Goal: Transaction & Acquisition: Purchase product/service

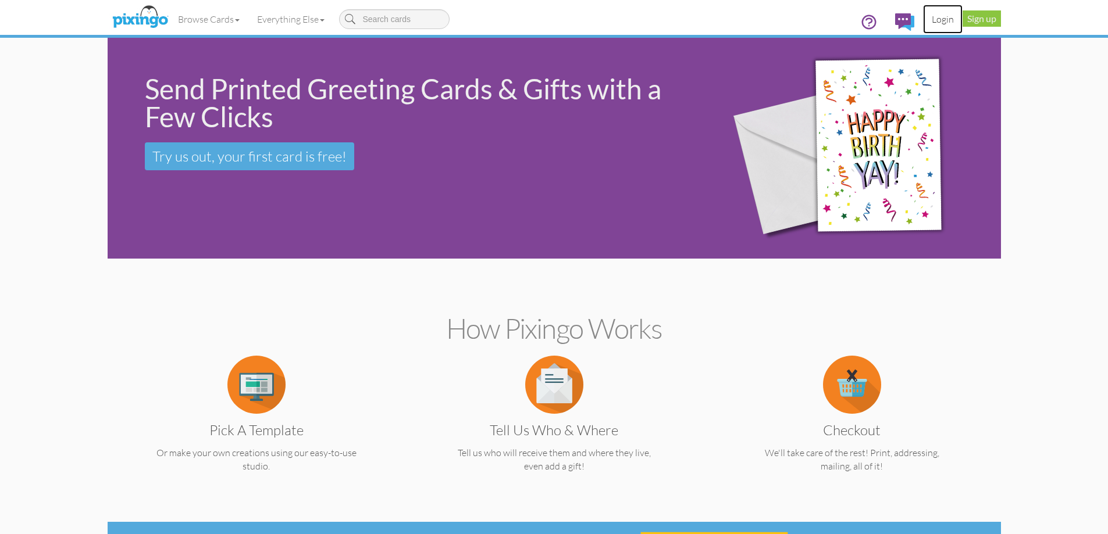
click at [940, 22] on link "Login" at bounding box center [943, 19] width 40 height 29
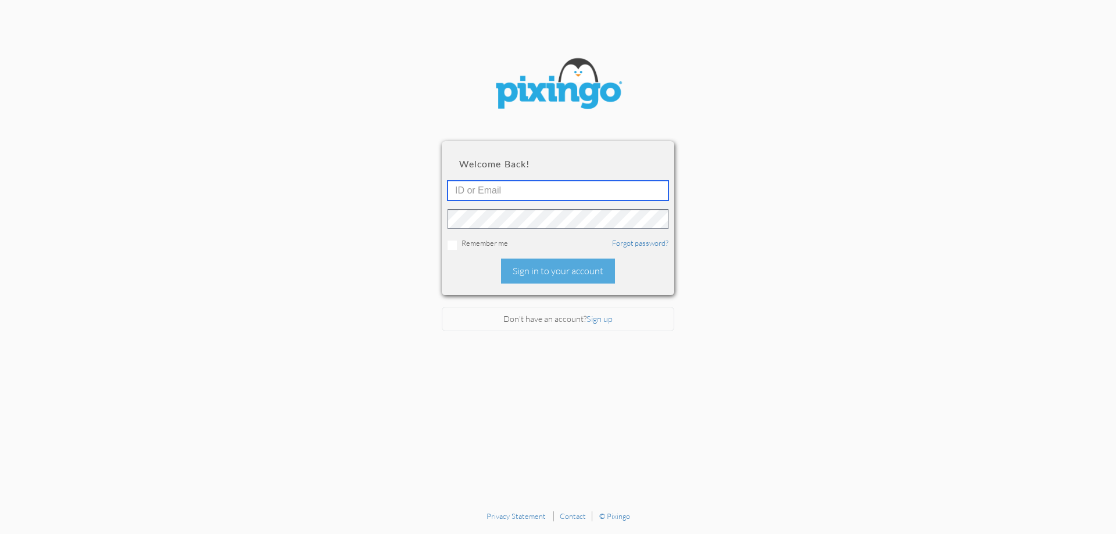
type input "breeannsparks@gmail.com"
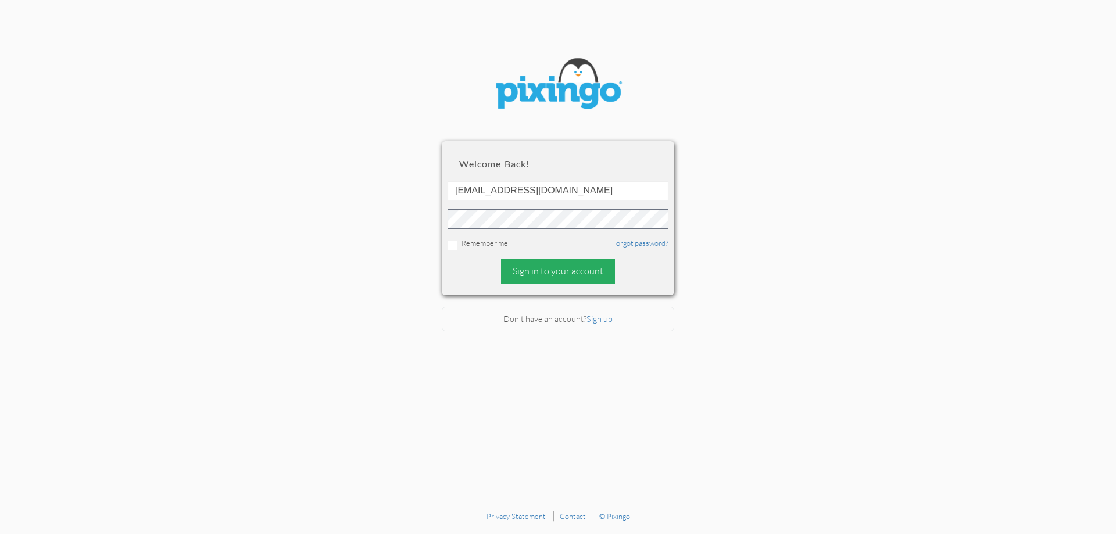
click at [533, 263] on div "Sign in to your account" at bounding box center [558, 271] width 114 height 25
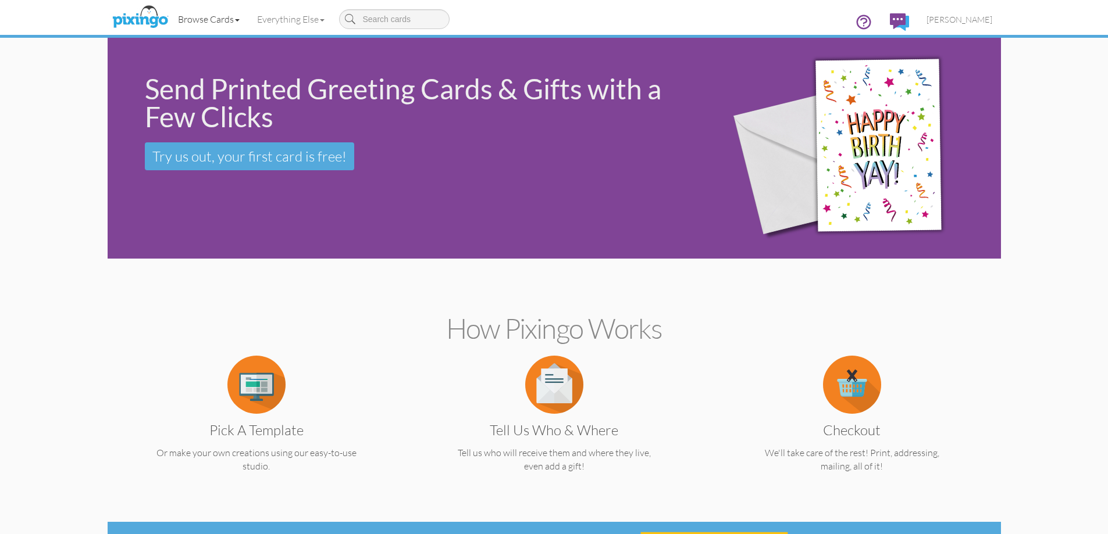
click at [220, 24] on link "Browse Cards" at bounding box center [208, 19] width 79 height 29
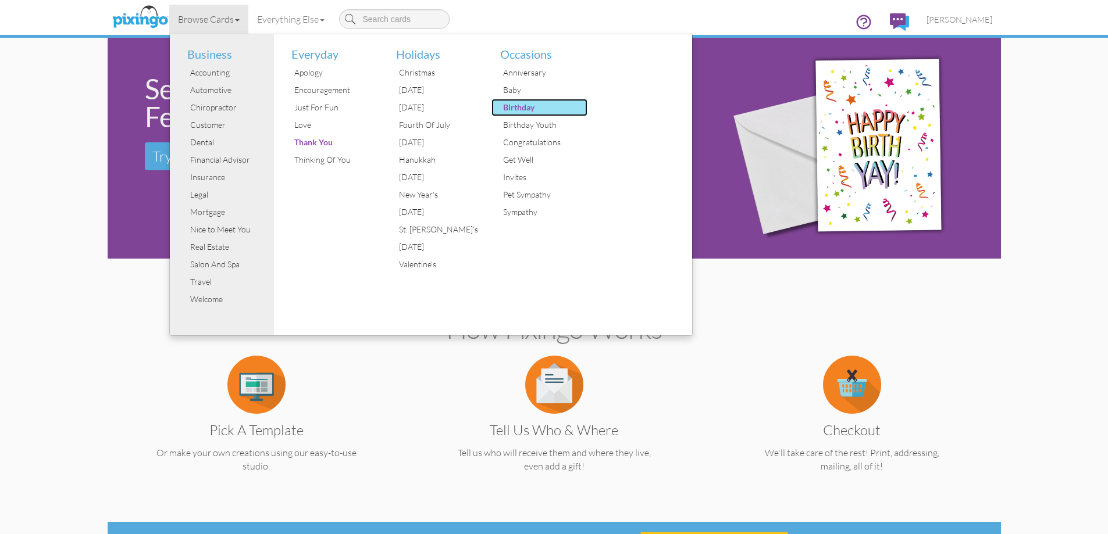
click at [515, 101] on div "Birthday" at bounding box center [543, 107] width 87 height 17
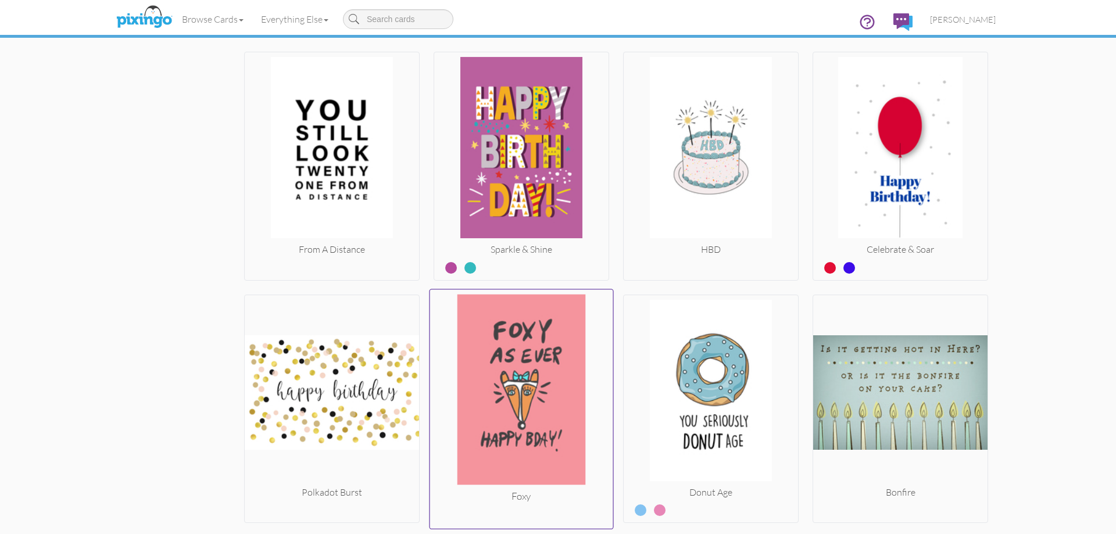
scroll to position [2501, 0]
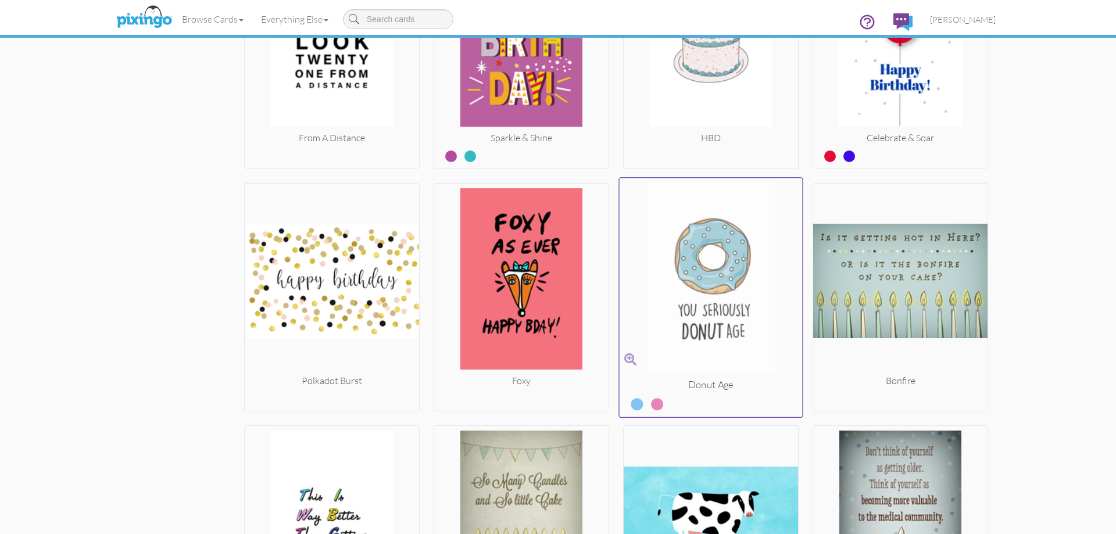
click at [713, 297] on img at bounding box center [711, 280] width 183 height 195
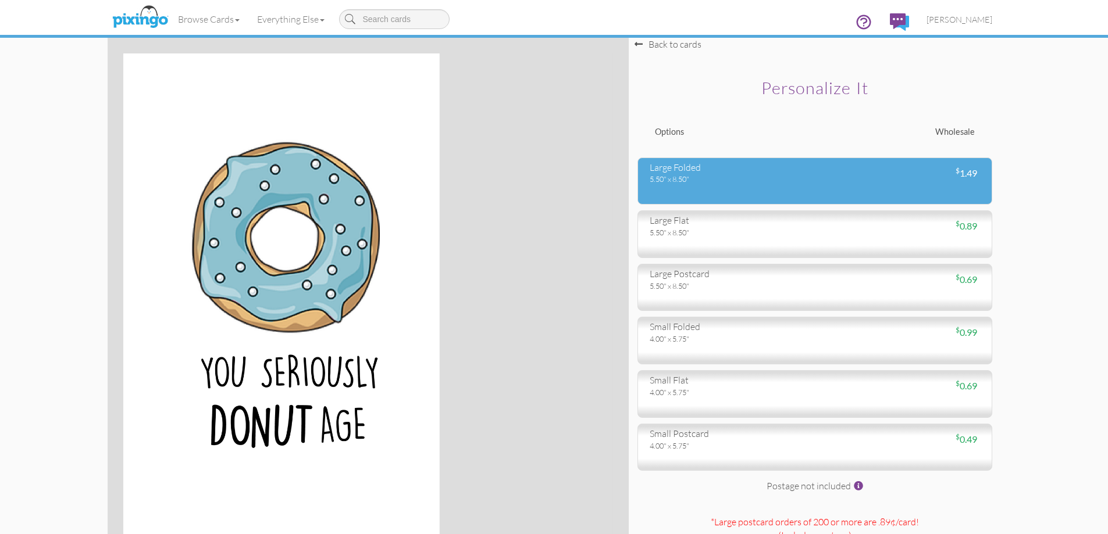
click at [692, 176] on div "5.50" x 8.50"" at bounding box center [728, 179] width 156 height 10
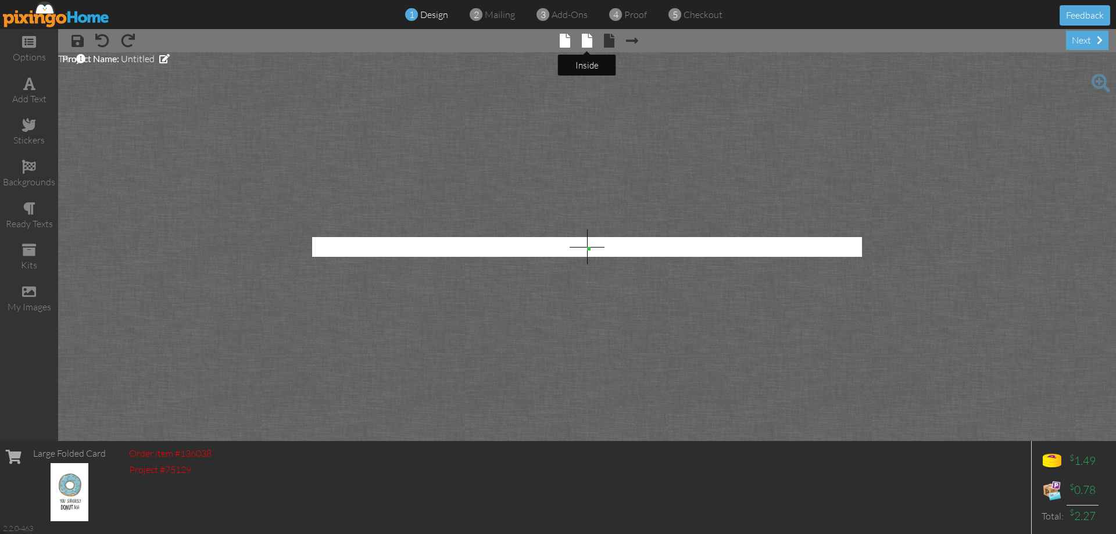
click at [588, 40] on span at bounding box center [587, 41] width 10 height 14
click at [144, 59] on span "Untitled" at bounding box center [138, 59] width 34 height 12
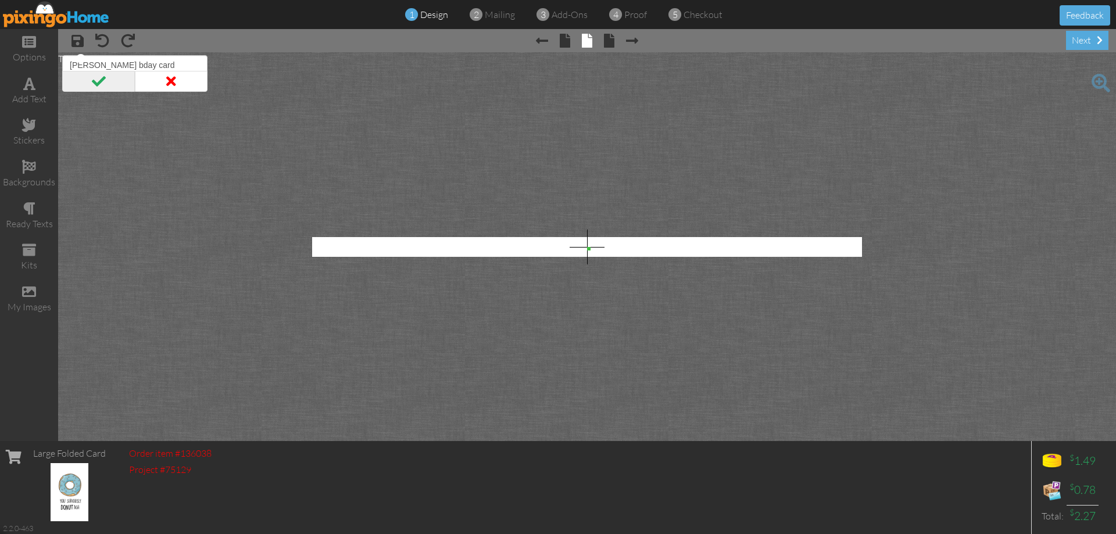
type input "Ians bday card"
click at [90, 75] on span at bounding box center [98, 81] width 73 height 21
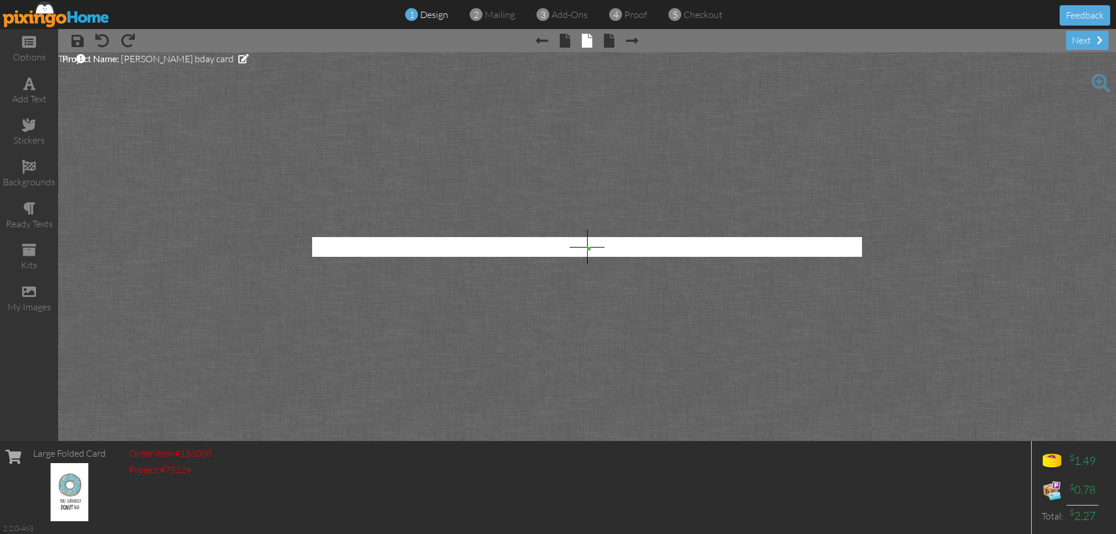
click at [74, 490] on img at bounding box center [70, 492] width 38 height 58
click at [618, 40] on span "× Next page" at bounding box center [627, 40] width 24 height 19
click at [613, 38] on span at bounding box center [609, 41] width 10 height 14
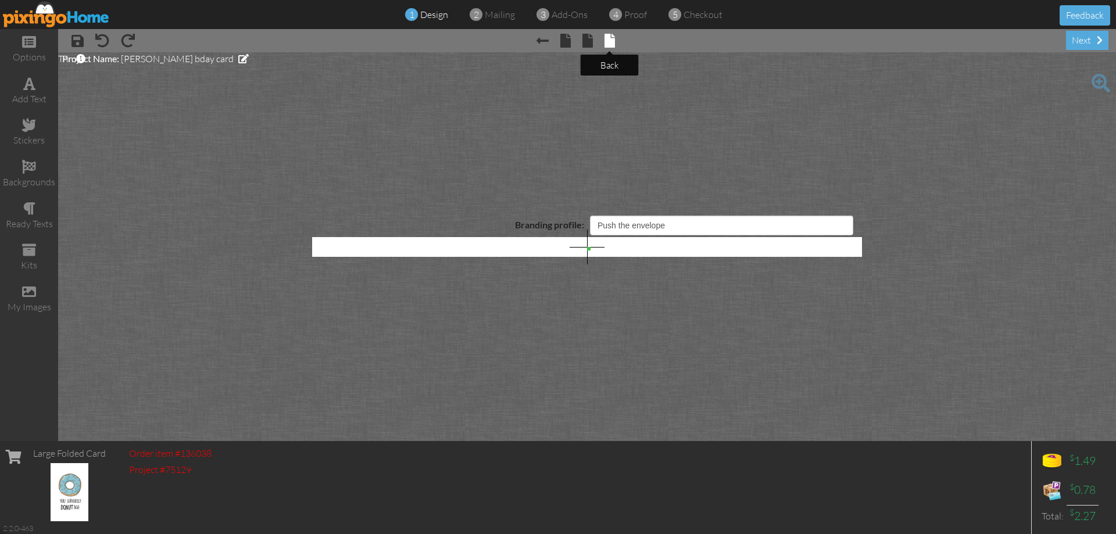
select select "object:1450"
click at [98, 42] on span at bounding box center [102, 41] width 14 height 14
drag, startPoint x: 652, startPoint y: 219, endPoint x: 649, endPoint y: 224, distance: 6.8
click at [650, 222] on select "Pixingo Default Profile Push the envelope" at bounding box center [721, 226] width 263 height 20
click at [649, 224] on select "Pixingo Default Profile Push the envelope" at bounding box center [721, 226] width 263 height 20
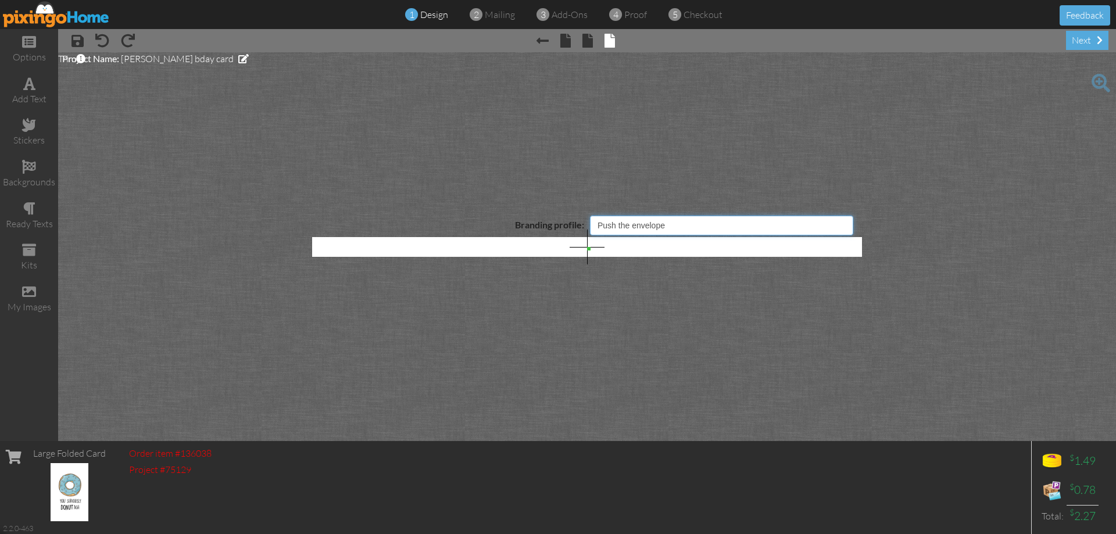
click at [649, 224] on select "Pixingo Default Profile Push the envelope" at bounding box center [721, 226] width 263 height 20
click at [62, 12] on img at bounding box center [56, 14] width 107 height 26
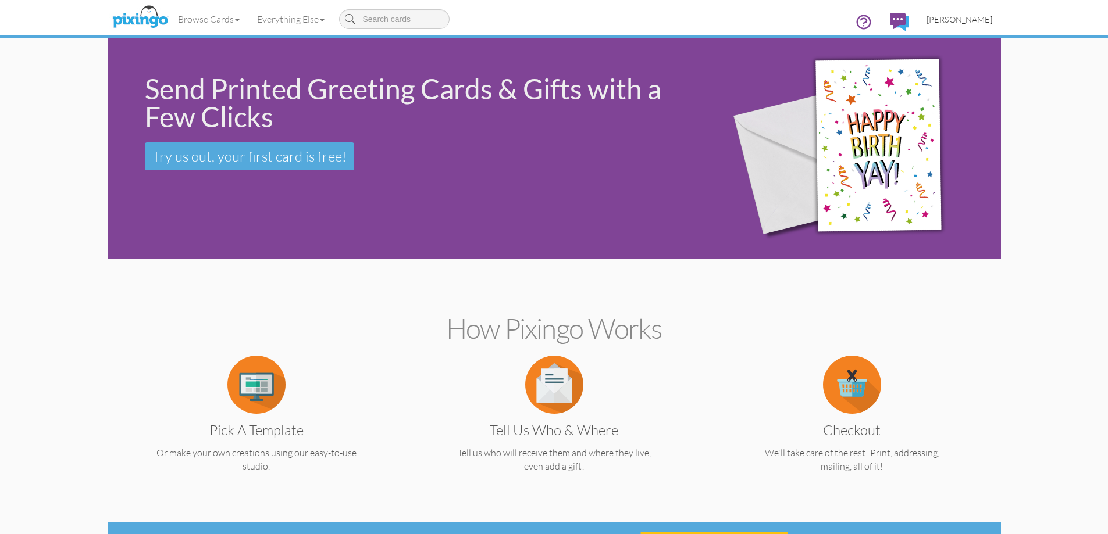
click at [954, 27] on link "BreeAnn Sparks" at bounding box center [959, 20] width 83 height 30
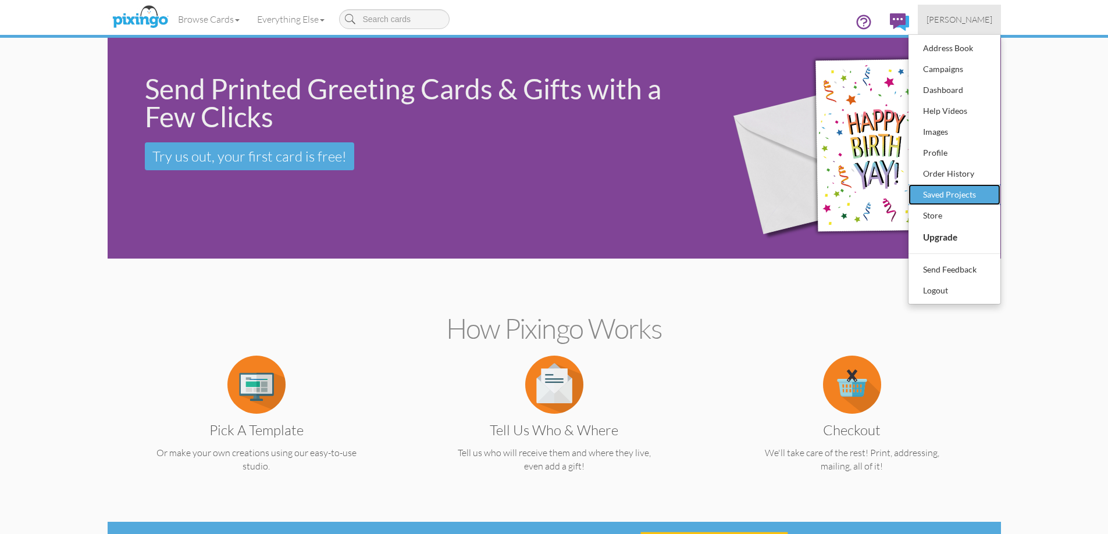
click at [945, 190] on div "Saved Projects" at bounding box center [954, 194] width 69 height 17
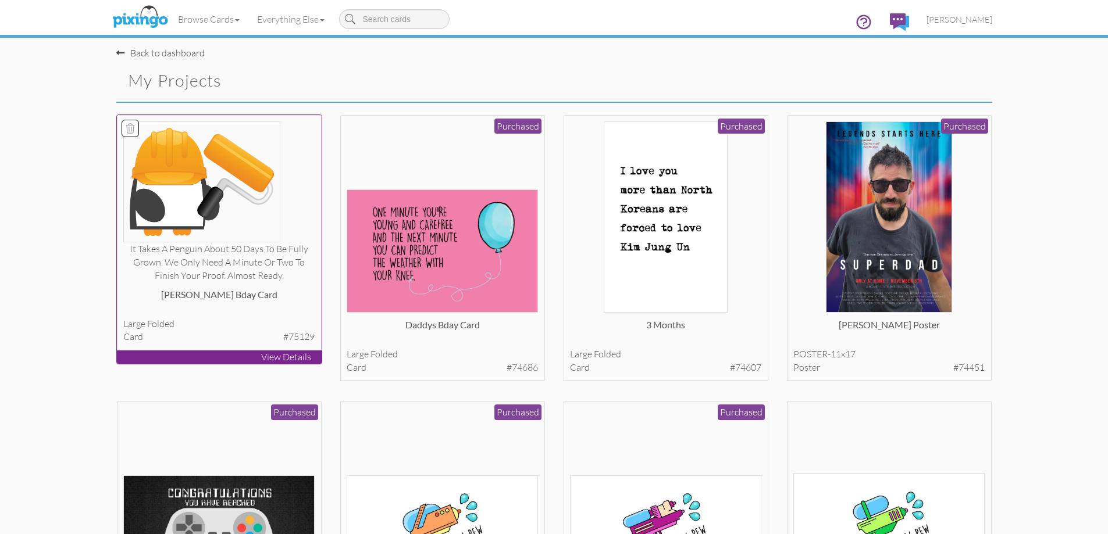
click at [241, 265] on div "It takes a penguin about 50 days to be fully grown. We only need a minute or tw…" at bounding box center [218, 262] width 191 height 40
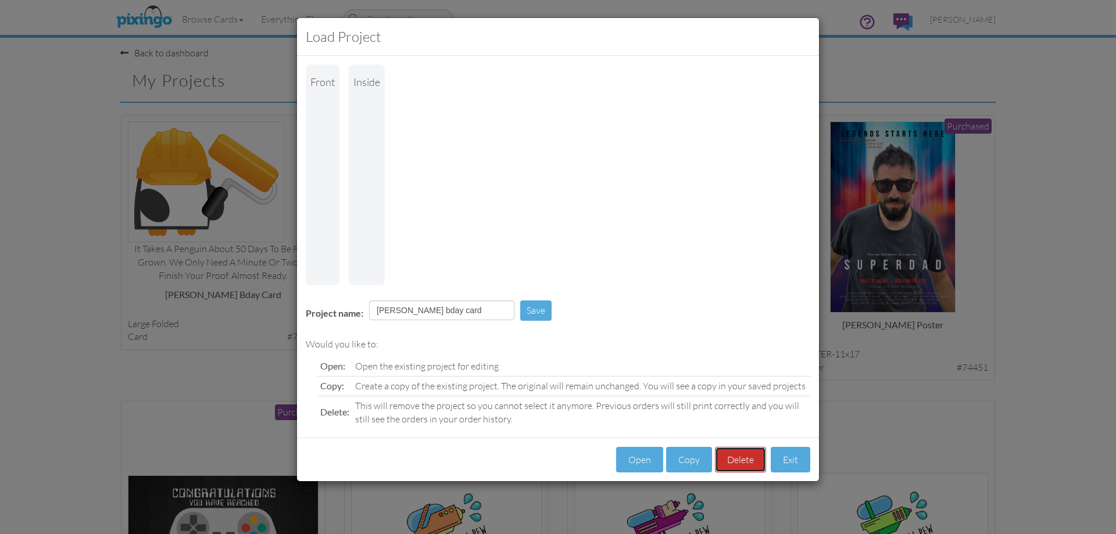
click at [739, 447] on button "Delete" at bounding box center [740, 460] width 51 height 26
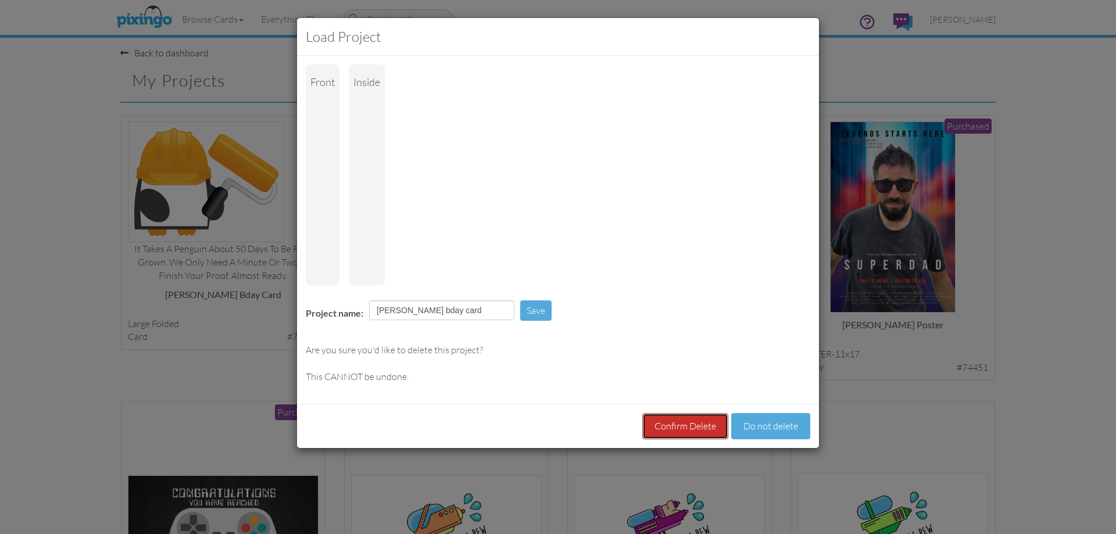
click at [672, 413] on button "Confirm Delete" at bounding box center [686, 426] width 86 height 26
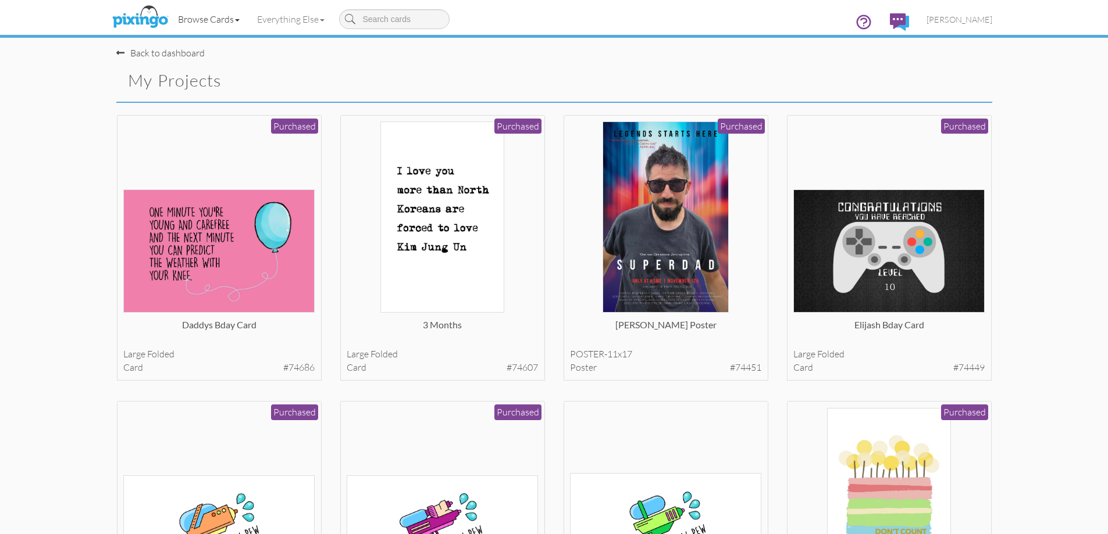
click at [224, 15] on link "Browse Cards" at bounding box center [208, 19] width 79 height 29
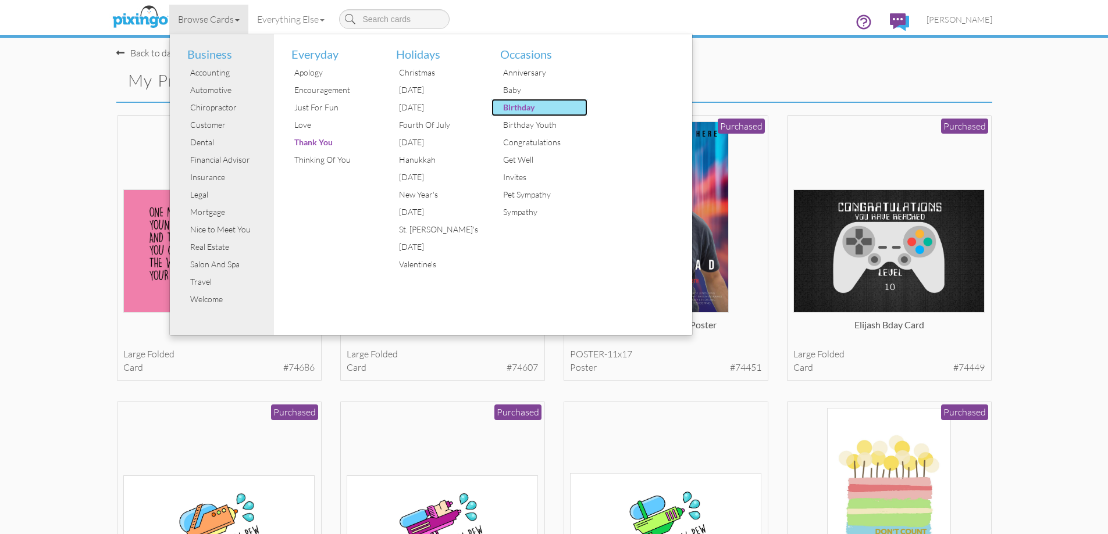
click at [509, 113] on div "Birthday" at bounding box center [543, 107] width 87 height 17
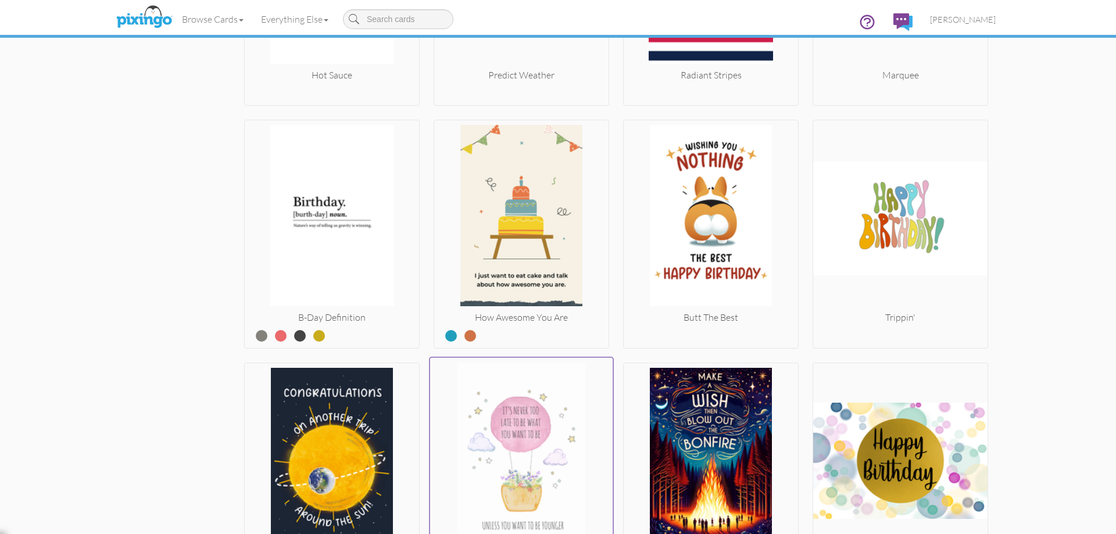
scroll to position [1105, 0]
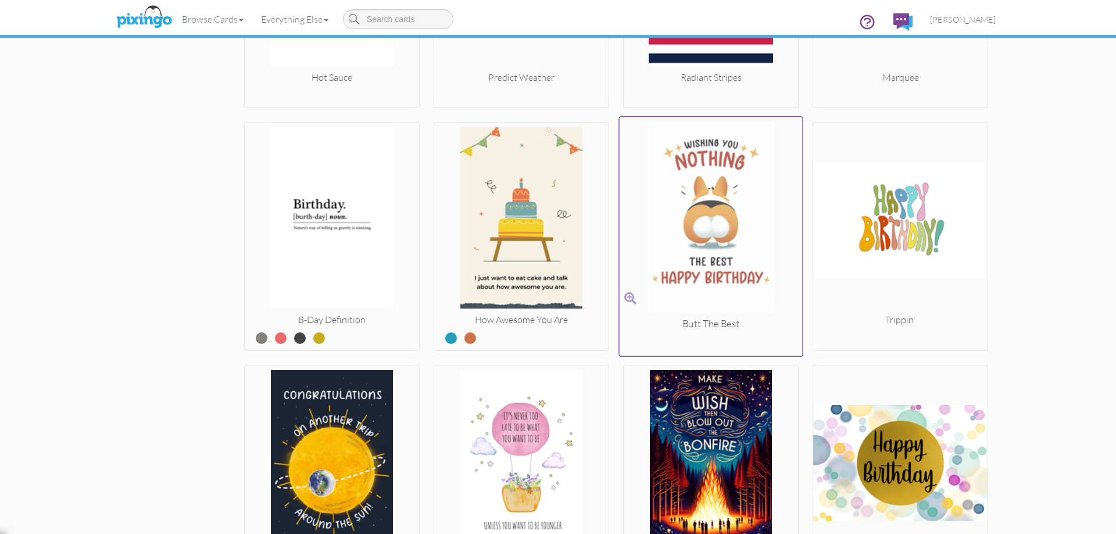
click at [739, 247] on img at bounding box center [711, 219] width 183 height 195
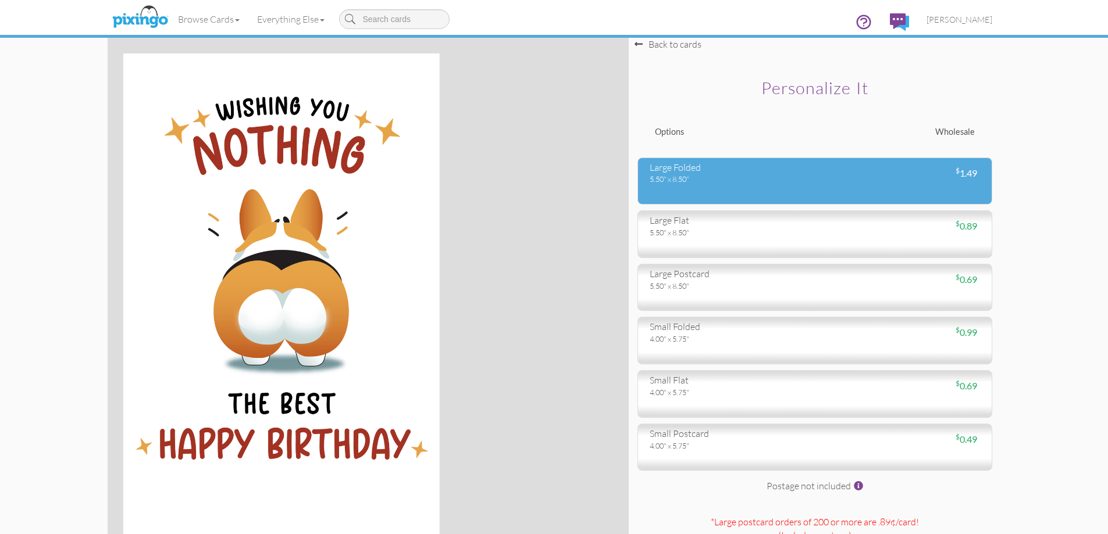
click at [738, 170] on div "large folded" at bounding box center [728, 167] width 156 height 13
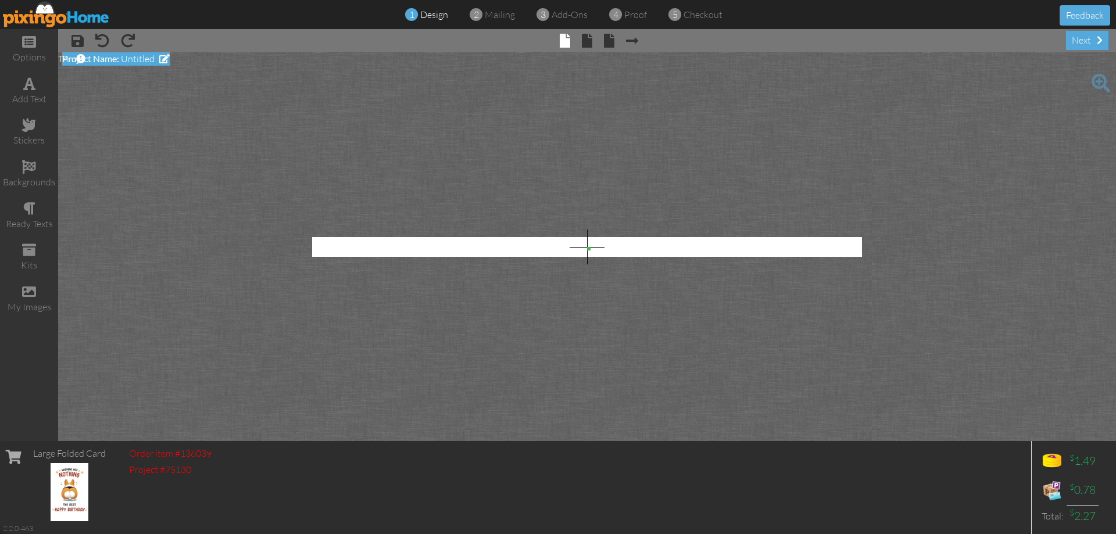
click at [133, 61] on span "Untitled" at bounding box center [138, 59] width 34 height 12
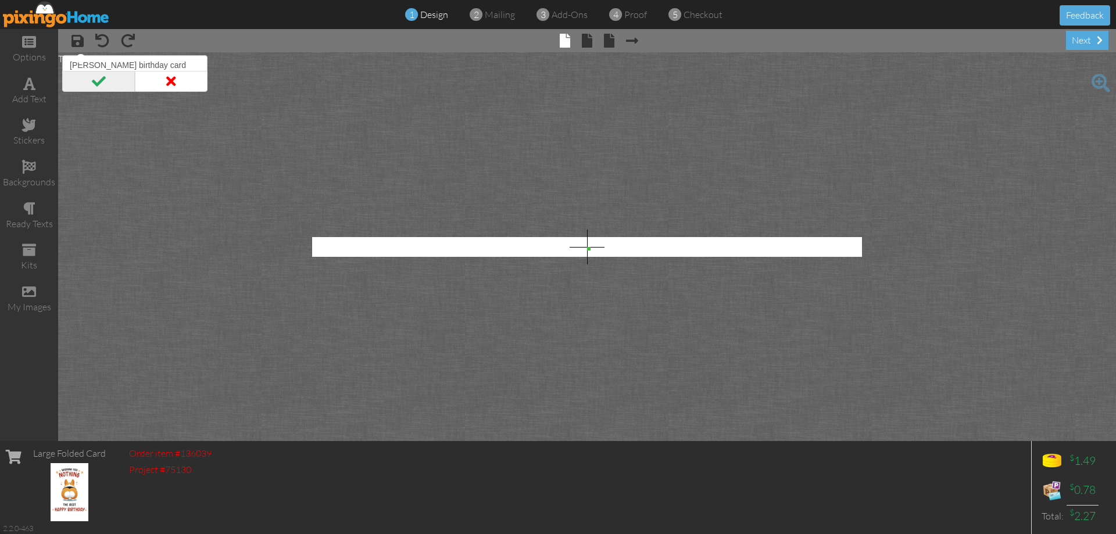
type input "[PERSON_NAME] birthday card"
click at [123, 85] on span at bounding box center [98, 81] width 73 height 21
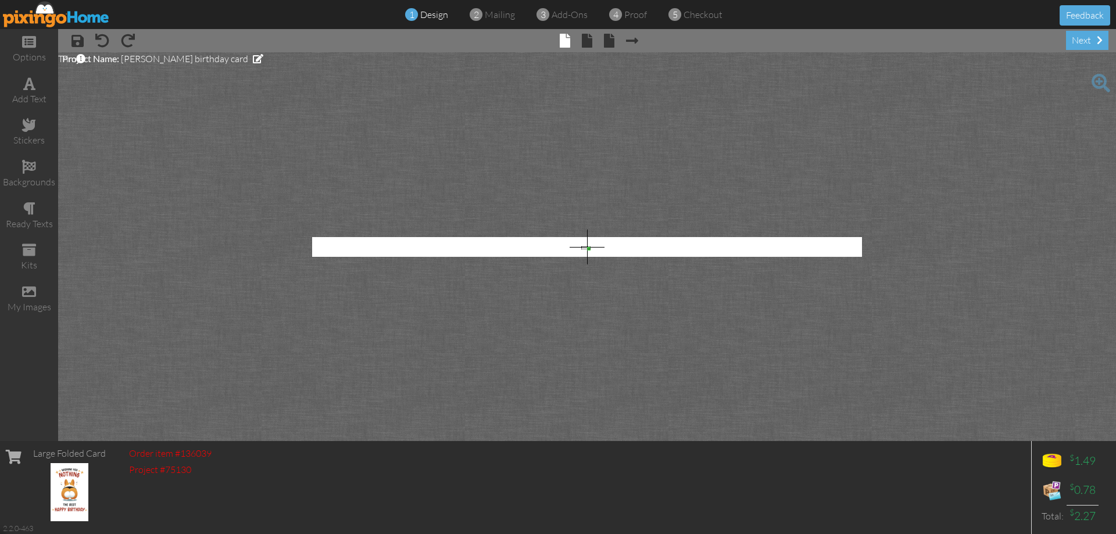
drag, startPoint x: 591, startPoint y: 249, endPoint x: 487, endPoint y: 216, distance: 109.2
click at [130, 42] on span at bounding box center [128, 41] width 14 height 14
click at [631, 44] on span at bounding box center [632, 41] width 12 height 14
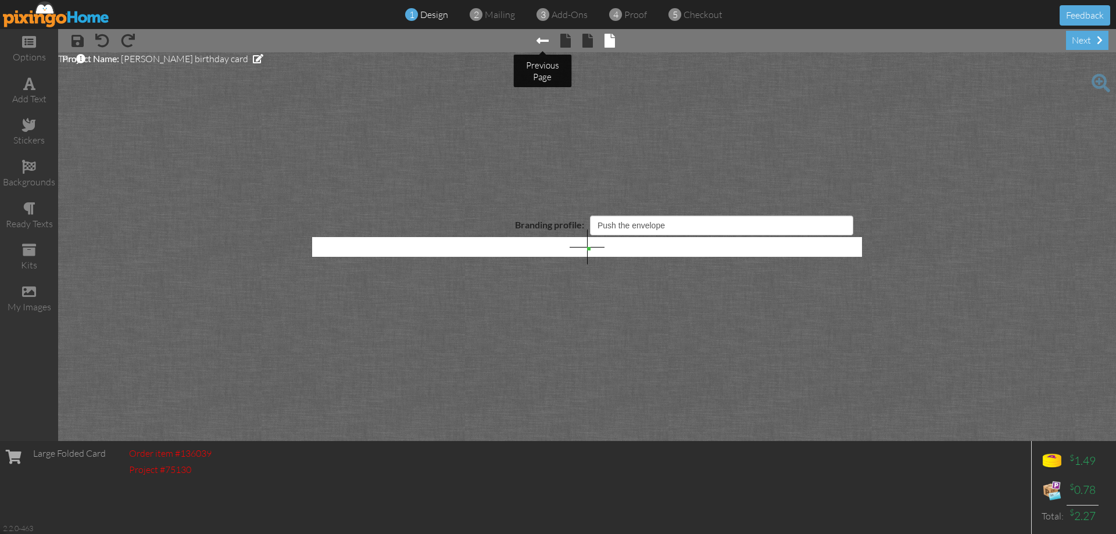
click at [537, 39] on span at bounding box center [543, 41] width 12 height 14
select select "object:80"
